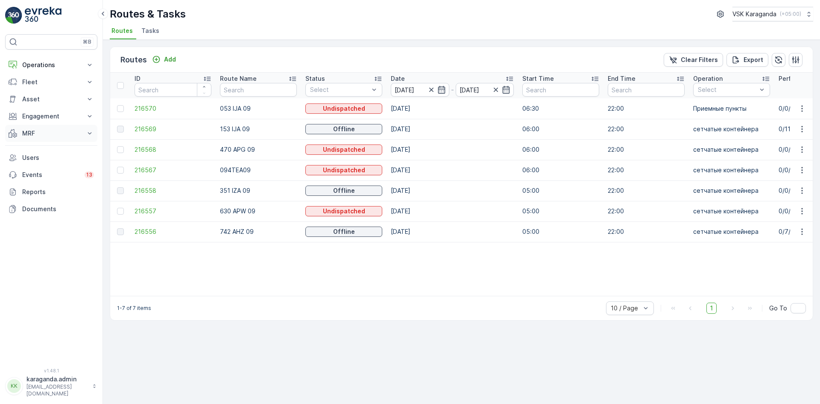
click at [24, 132] on p "MRF" at bounding box center [51, 133] width 58 height 9
click at [30, 152] on link "Входящий & Исходящий" at bounding box center [57, 148] width 79 height 12
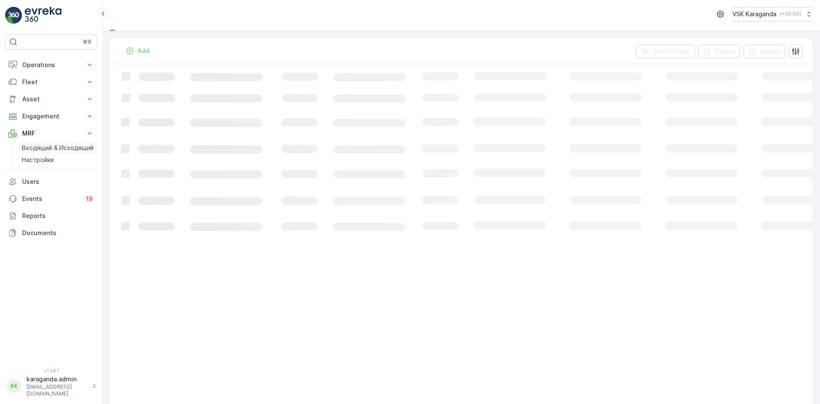
click at [45, 146] on p "Входящий & Исходящий" at bounding box center [58, 148] width 72 height 9
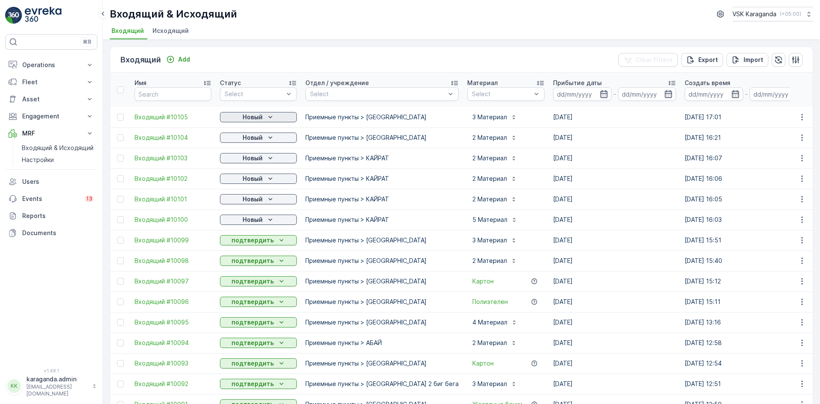
click at [264, 119] on div "Новый" at bounding box center [258, 117] width 70 height 9
click at [256, 141] on span "подтвердить" at bounding box center [244, 142] width 39 height 9
click at [260, 140] on p "Новый" at bounding box center [253, 137] width 20 height 9
click at [253, 160] on span "подтвердить" at bounding box center [244, 162] width 39 height 9
click at [257, 160] on p "Новый" at bounding box center [253, 158] width 20 height 9
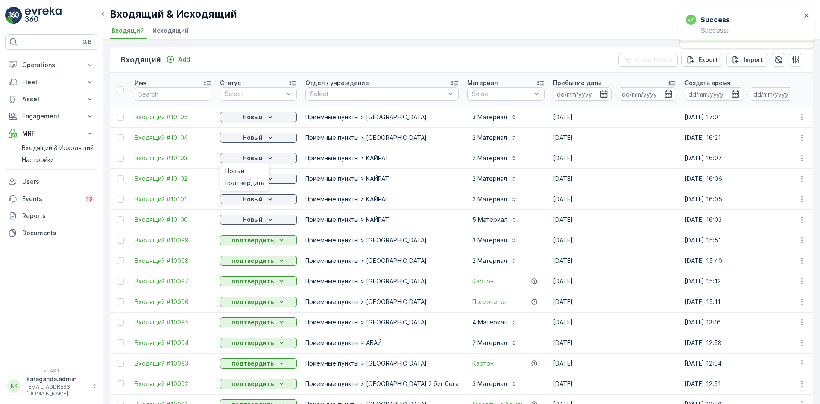
click at [246, 180] on span "подтвердить" at bounding box center [244, 183] width 39 height 9
click at [251, 179] on p "Новый" at bounding box center [253, 178] width 20 height 9
click at [246, 223] on span "подтвердить" at bounding box center [244, 224] width 39 height 9
drag, startPoint x: 255, startPoint y: 218, endPoint x: 252, endPoint y: 222, distance: 4.8
click at [255, 218] on p "Новый" at bounding box center [253, 219] width 20 height 9
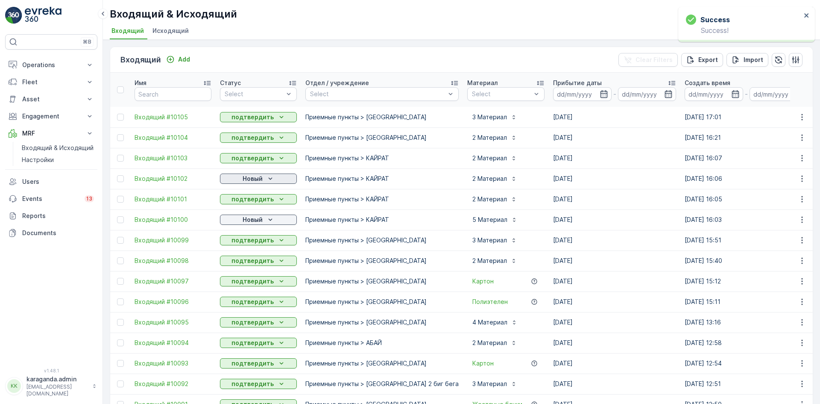
drag, startPoint x: 257, startPoint y: 179, endPoint x: 253, endPoint y: 182, distance: 5.1
click at [256, 179] on p "Новый" at bounding box center [253, 178] width 20 height 9
click at [245, 198] on div "подтвердить" at bounding box center [245, 203] width 46 height 12
click at [256, 220] on p "Новый" at bounding box center [253, 219] width 20 height 9
click at [255, 245] on span "подтвердить" at bounding box center [244, 244] width 39 height 9
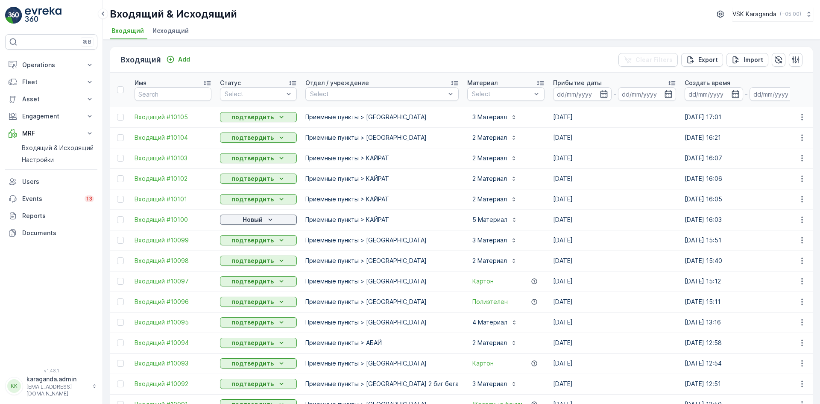
drag, startPoint x: 279, startPoint y: 217, endPoint x: 280, endPoint y: 231, distance: 14.6
click at [279, 217] on div "Новый" at bounding box center [258, 219] width 70 height 9
click at [256, 246] on span "подтвердить" at bounding box center [244, 244] width 39 height 9
